Goal: Learn about a topic

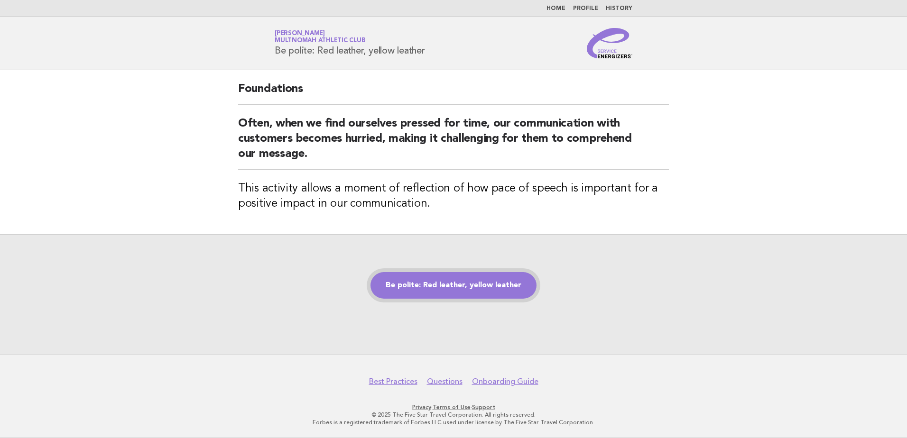
click at [479, 287] on link "Be polite: Red leather, yellow leather" at bounding box center [453, 285] width 166 height 27
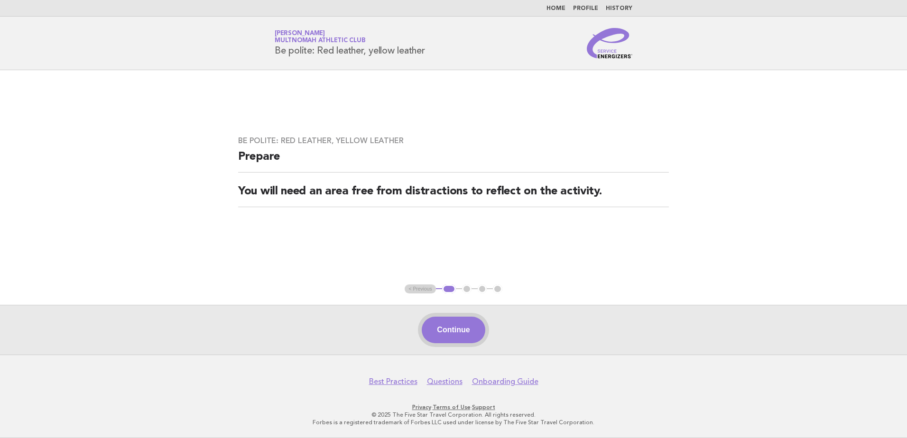
click at [457, 333] on button "Continue" at bounding box center [453, 330] width 63 height 27
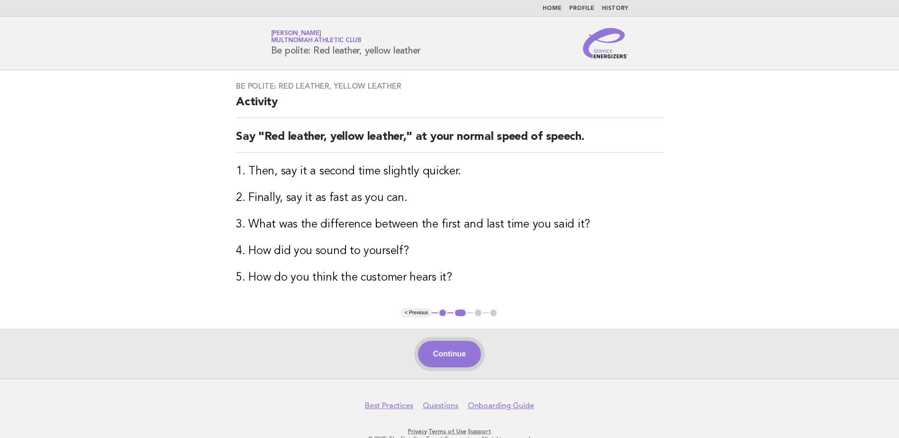
click at [447, 361] on button "Continue" at bounding box center [449, 354] width 63 height 27
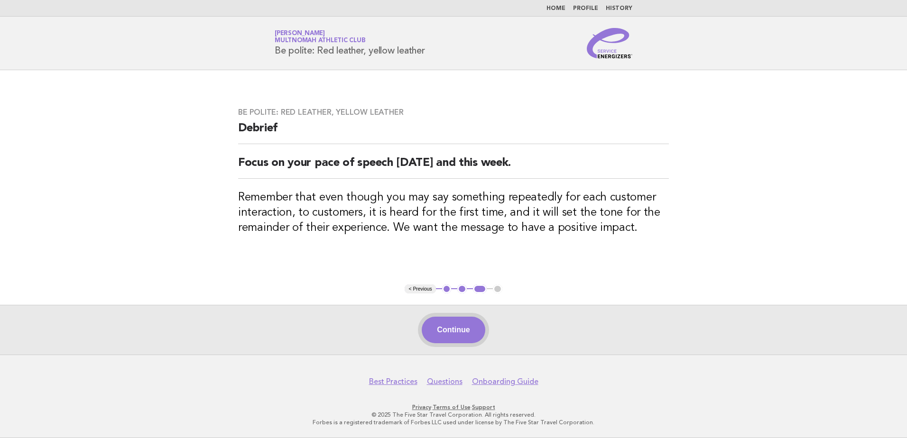
click at [454, 337] on button "Continue" at bounding box center [453, 330] width 63 height 27
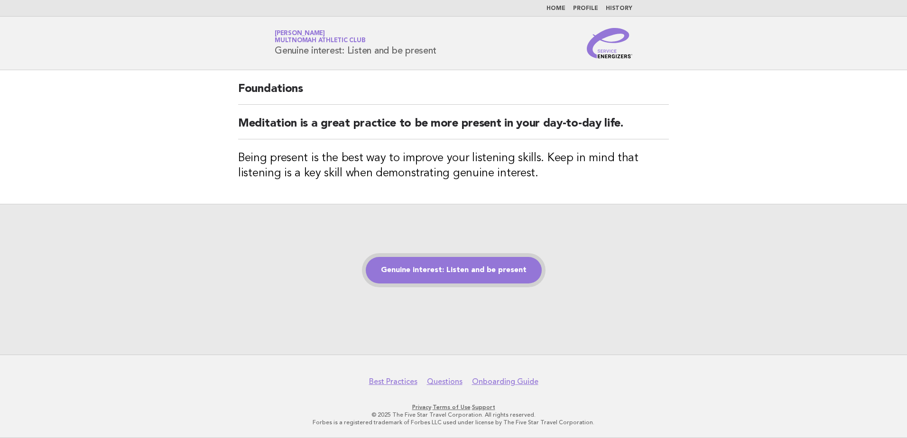
click at [447, 280] on link "Genuine interest: Listen and be present" at bounding box center [454, 270] width 176 height 27
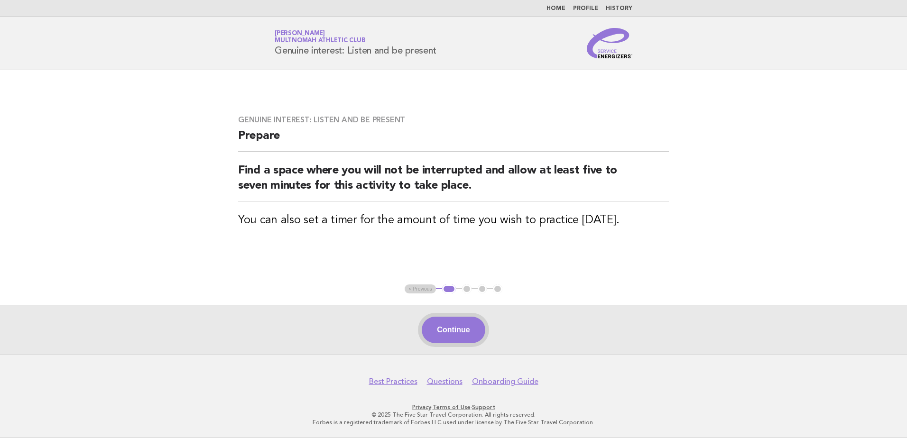
click at [442, 325] on button "Continue" at bounding box center [453, 330] width 63 height 27
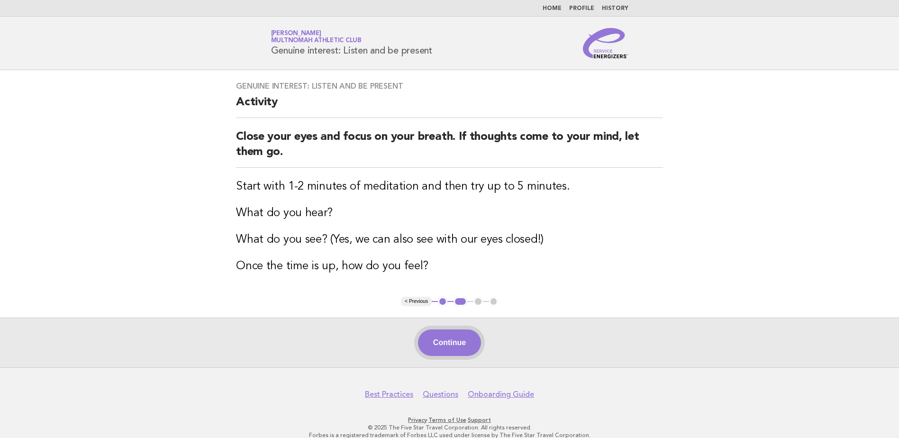
click at [458, 338] on button "Continue" at bounding box center [449, 343] width 63 height 27
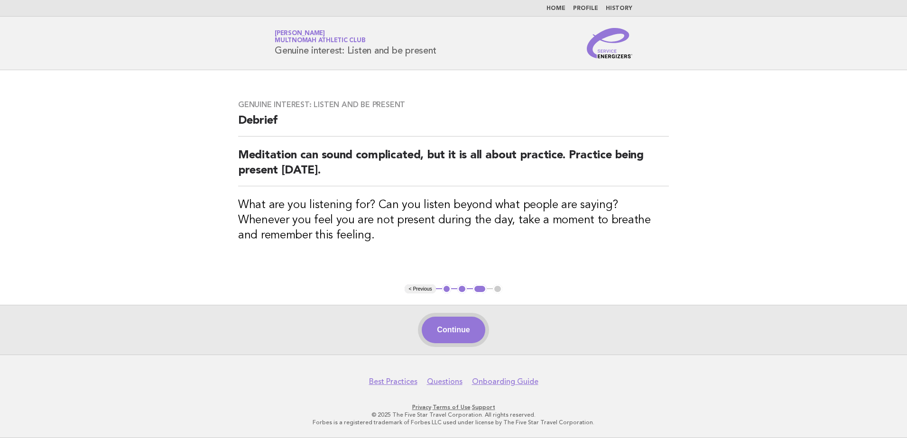
click at [439, 331] on button "Continue" at bounding box center [453, 330] width 63 height 27
